Goal: Navigation & Orientation: Find specific page/section

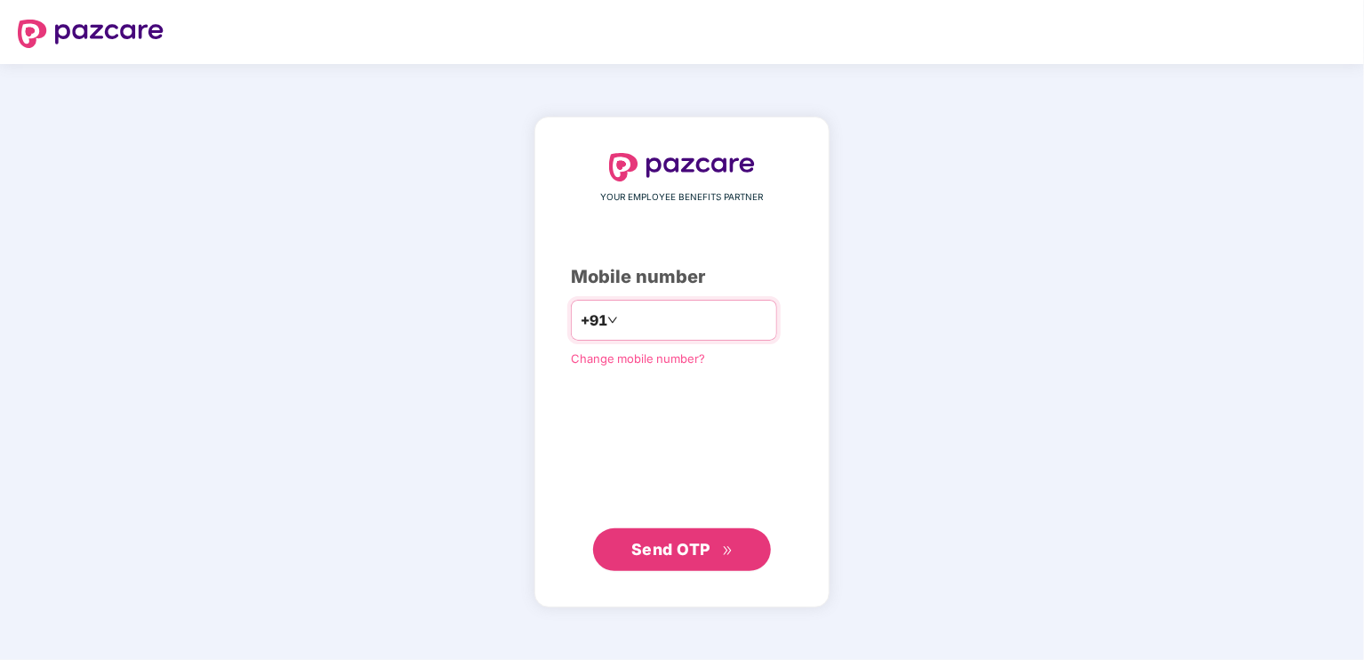
click at [646, 313] on input "number" at bounding box center [695, 320] width 146 height 28
type input "**********"
click at [691, 564] on button "Send OTP" at bounding box center [682, 549] width 178 height 43
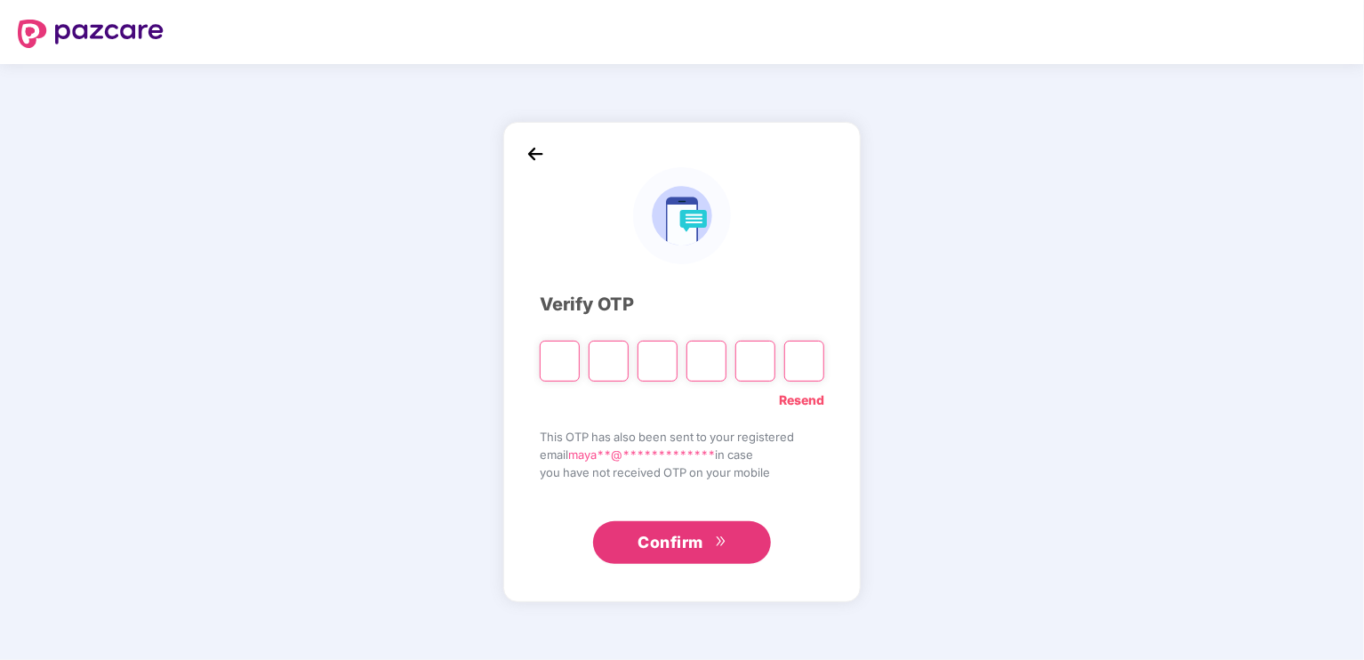
type input "*"
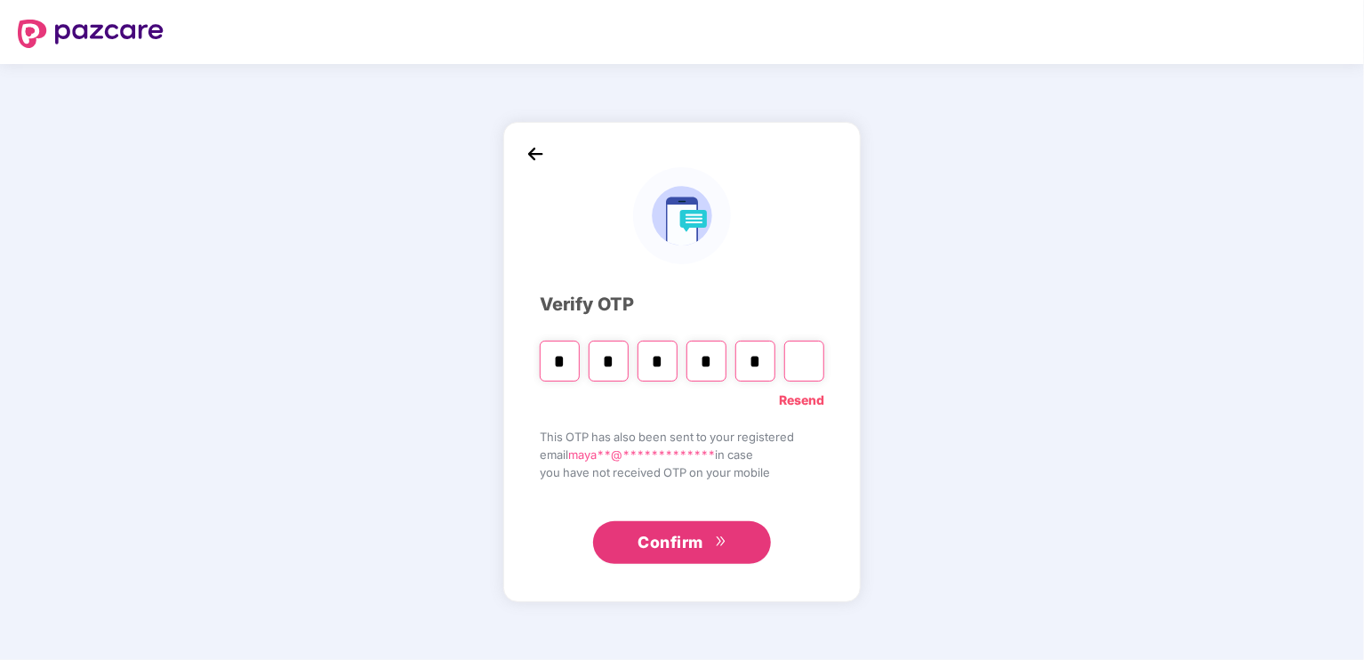
type input "*"
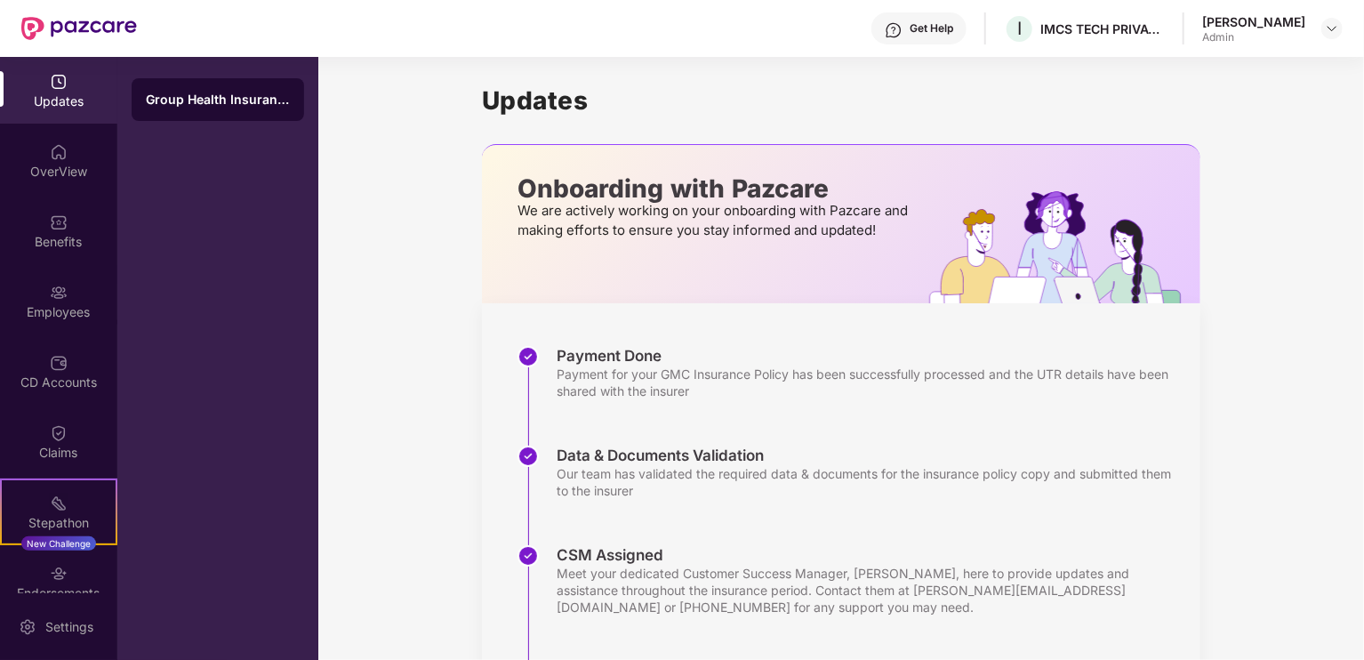
click at [1265, 35] on div "Admin" at bounding box center [1253, 37] width 103 height 14
click at [1332, 26] on img at bounding box center [1332, 28] width 14 height 14
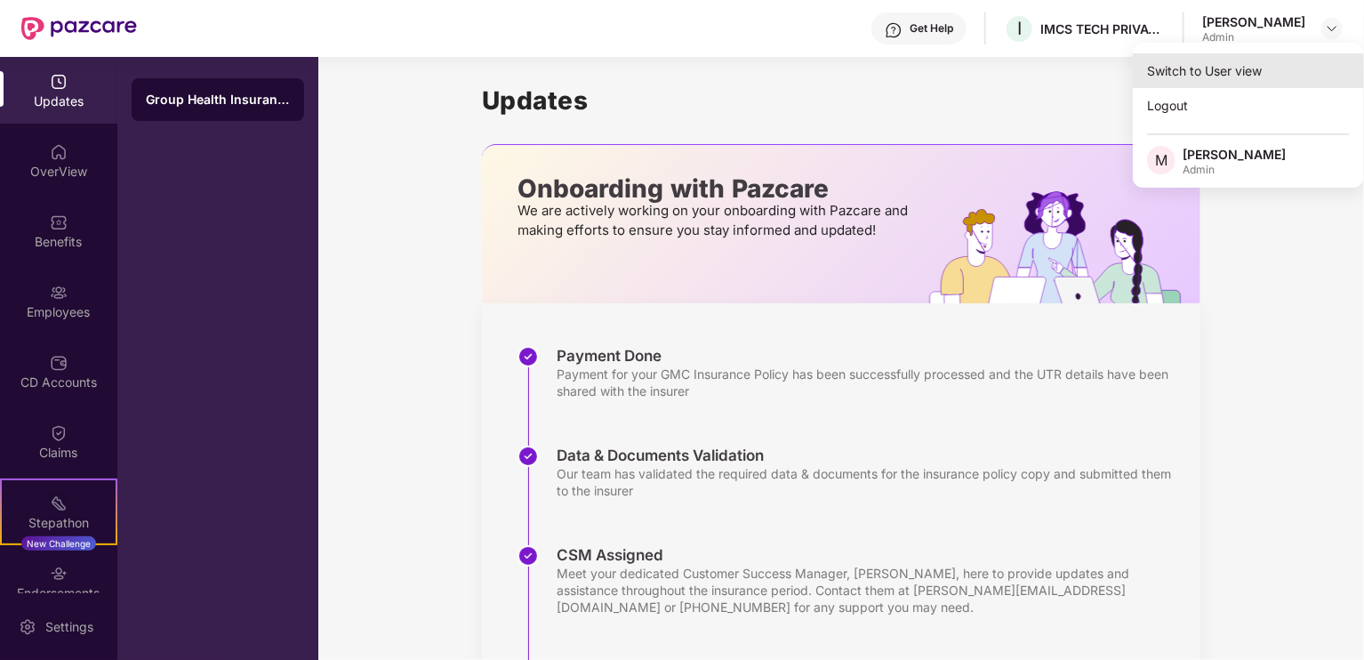
click at [1262, 73] on div "Switch to User view" at bounding box center [1248, 70] width 231 height 35
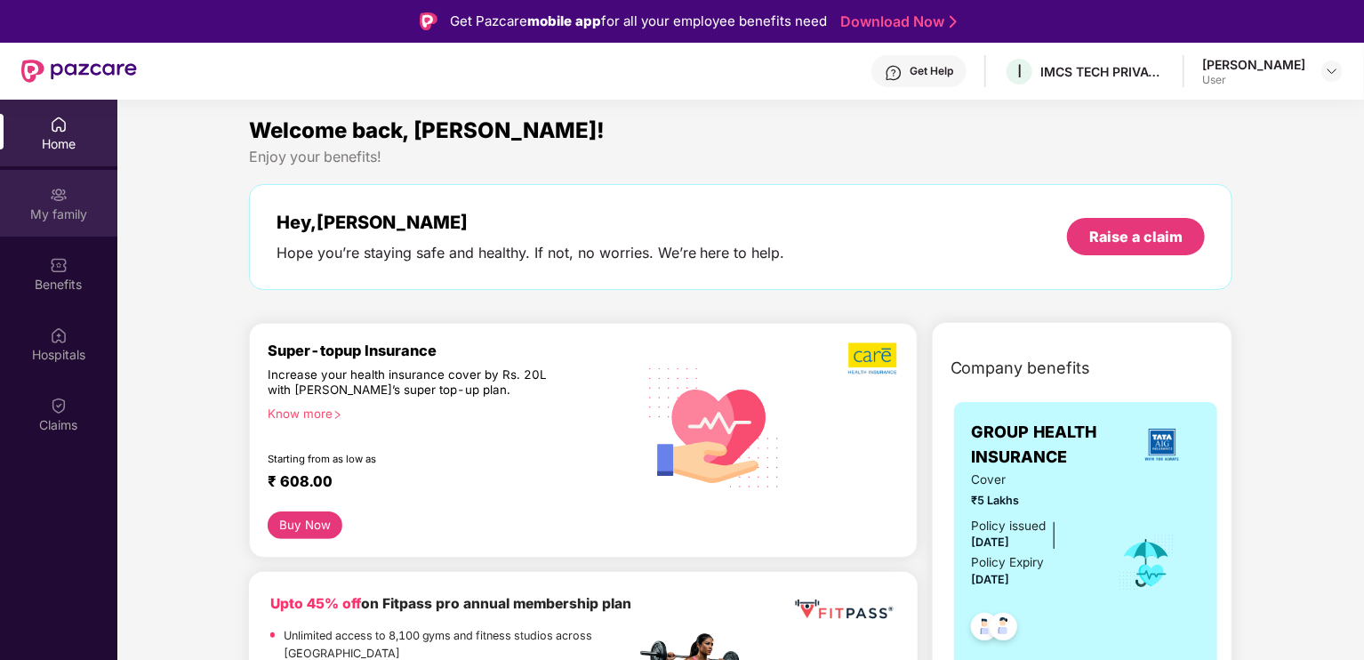
click at [38, 209] on div "My family" at bounding box center [58, 214] width 117 height 18
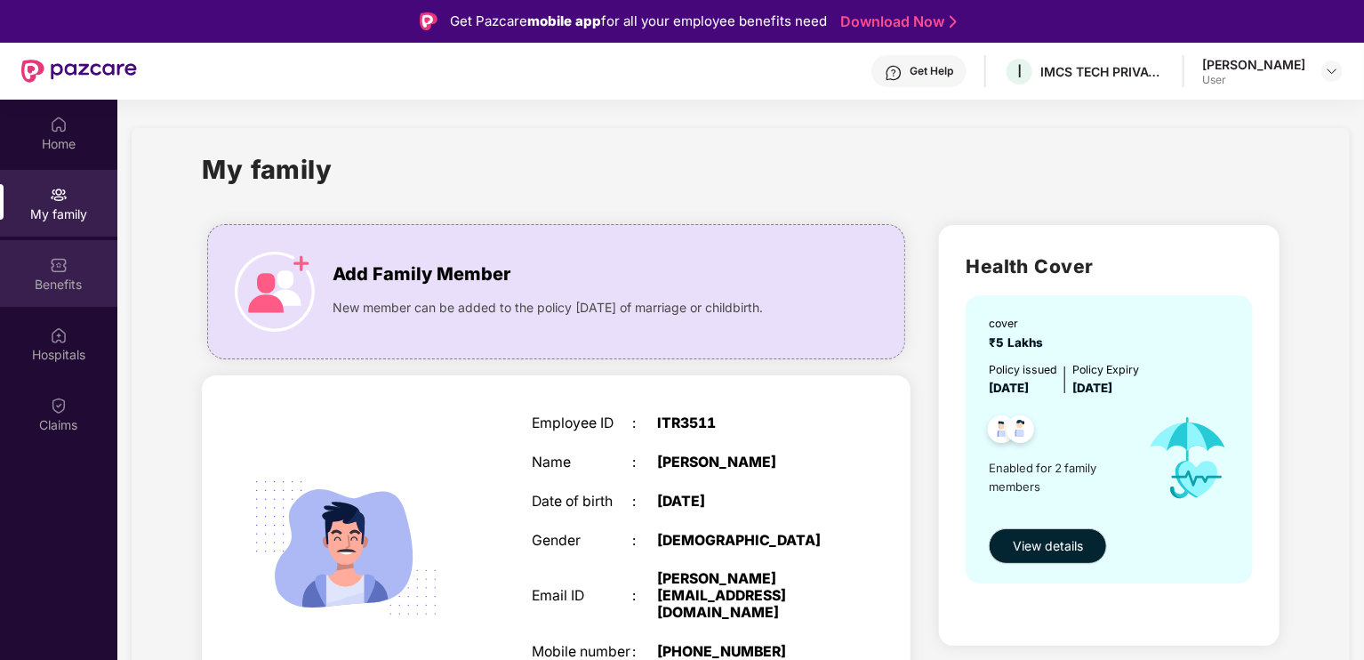
click at [51, 276] on div "Benefits" at bounding box center [58, 285] width 117 height 18
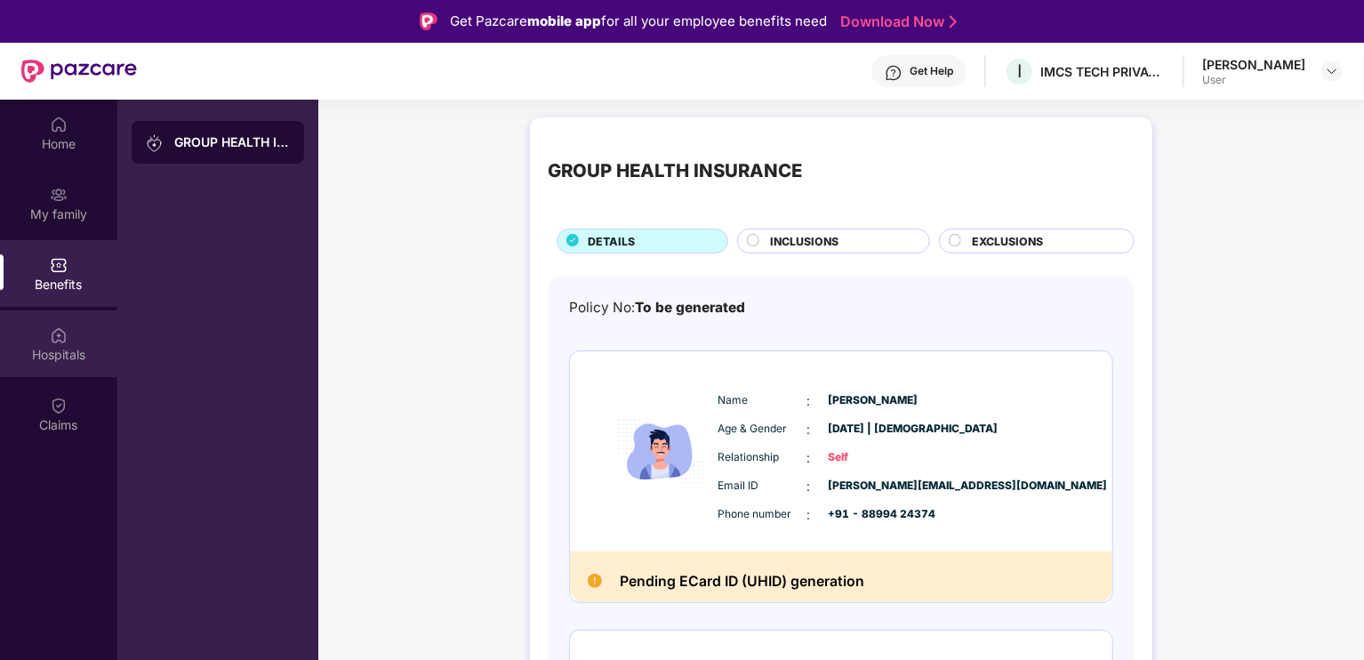
click at [20, 346] on div "Hospitals" at bounding box center [58, 355] width 117 height 18
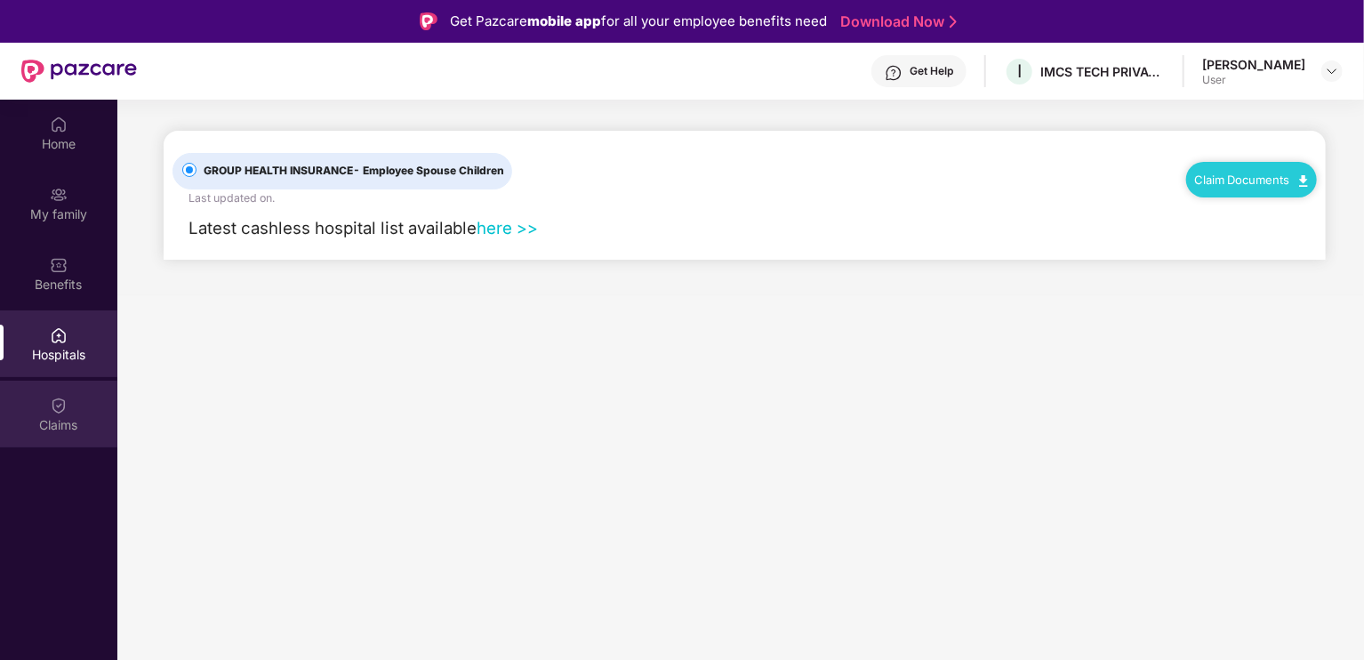
click at [48, 394] on div "Claims" at bounding box center [58, 414] width 117 height 67
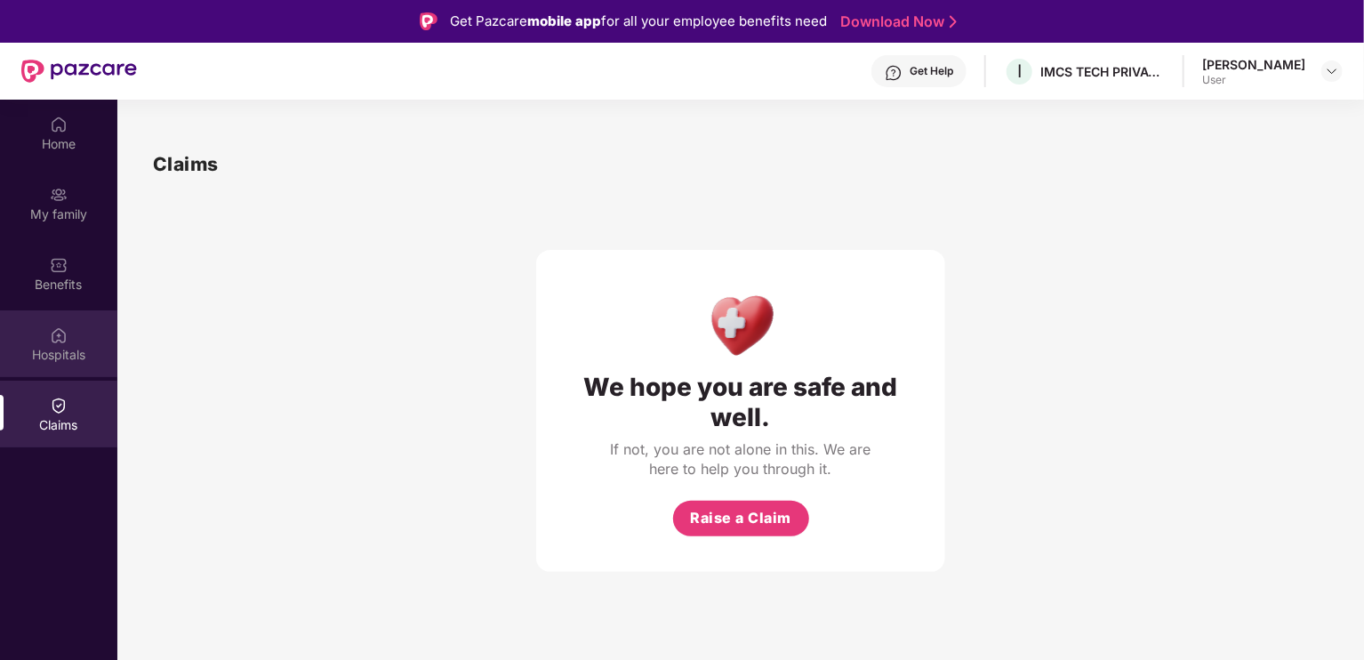
click at [30, 349] on div "Hospitals" at bounding box center [58, 355] width 117 height 18
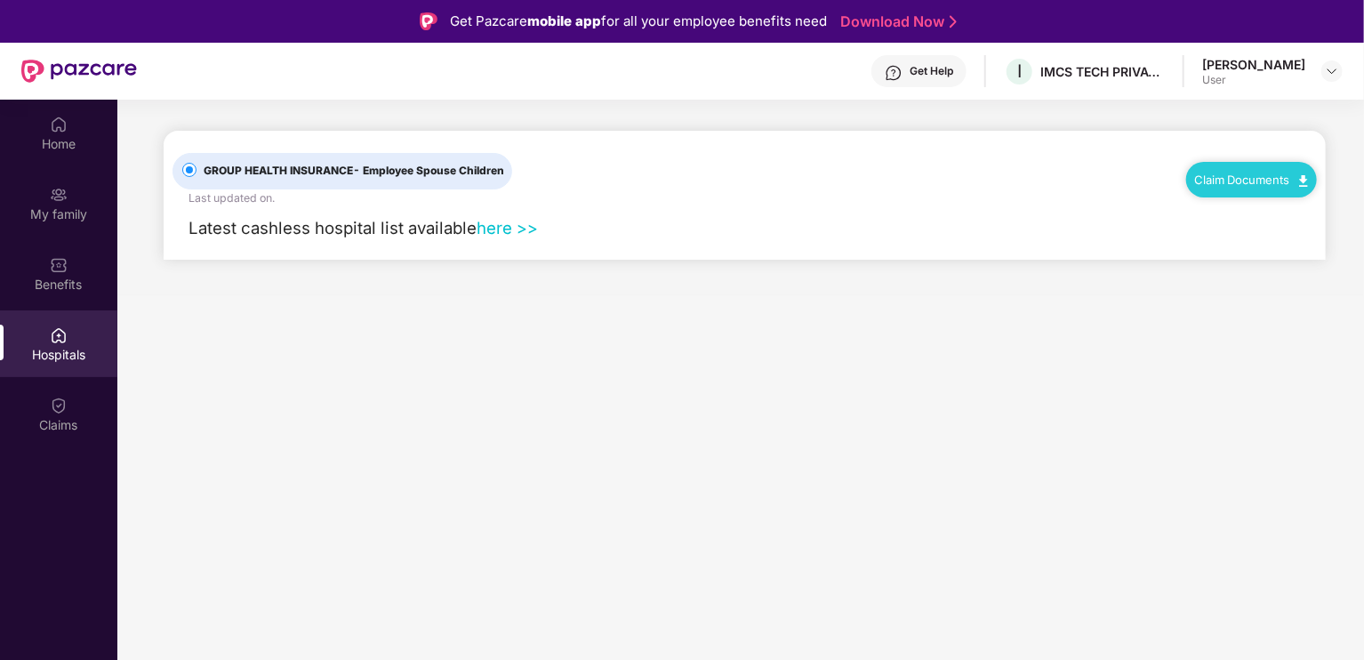
click at [516, 227] on link "here >>" at bounding box center [507, 228] width 61 height 20
click at [501, 223] on link "here >>" at bounding box center [507, 228] width 61 height 20
